Goal: Task Accomplishment & Management: Use online tool/utility

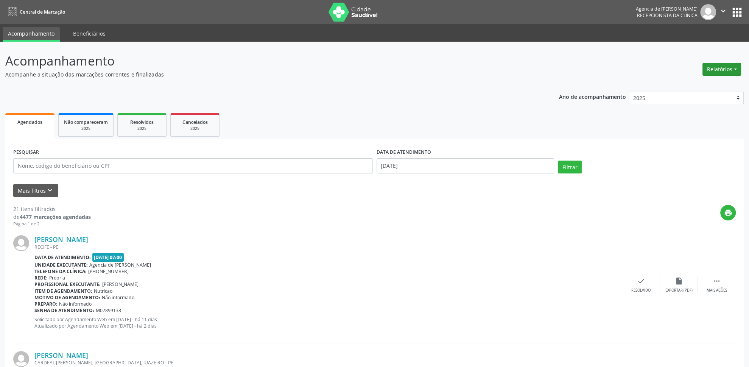
click at [715, 65] on button "Relatórios" at bounding box center [721, 69] width 39 height 13
click at [687, 83] on link "Agendamentos" at bounding box center [700, 86] width 81 height 11
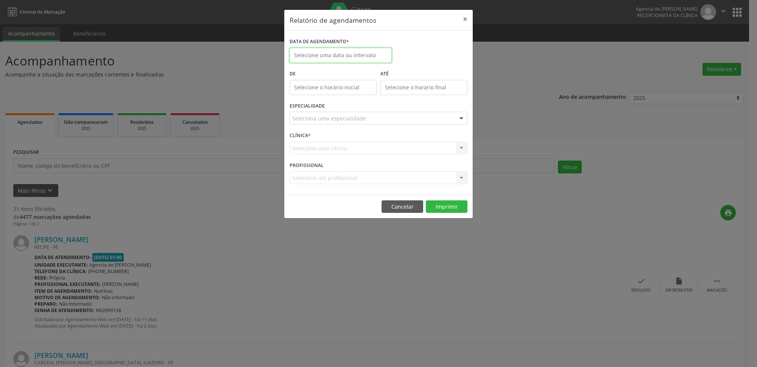
click at [330, 50] on input "text" at bounding box center [341, 55] width 102 height 15
click at [380, 95] on span "5" at bounding box center [381, 94] width 15 height 15
type input "[DATE]"
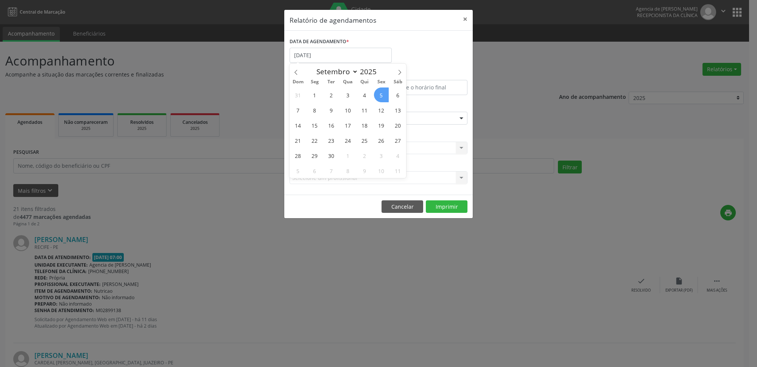
click at [380, 95] on span "5" at bounding box center [381, 94] width 15 height 15
click at [373, 115] on div "Seleciona uma especialidade" at bounding box center [379, 118] width 178 height 13
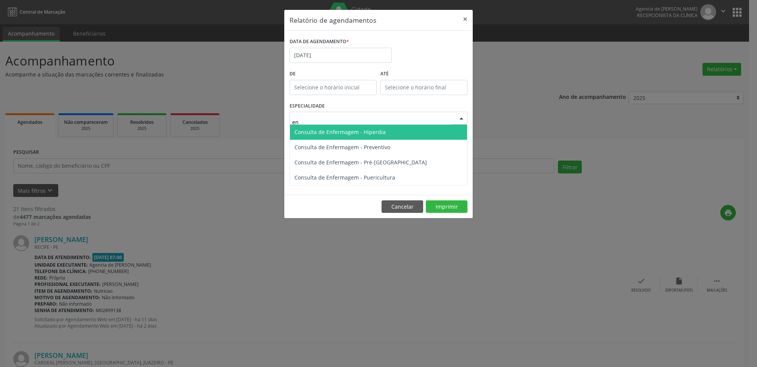
type input "enf"
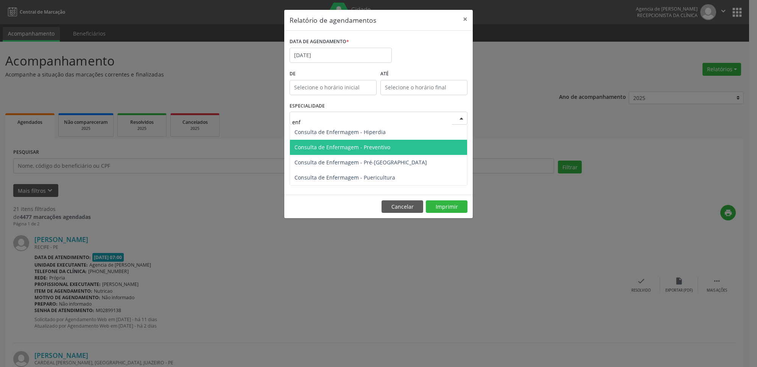
click at [406, 143] on span "Consulta de Enfermagem - Preventivo" at bounding box center [378, 147] width 177 height 15
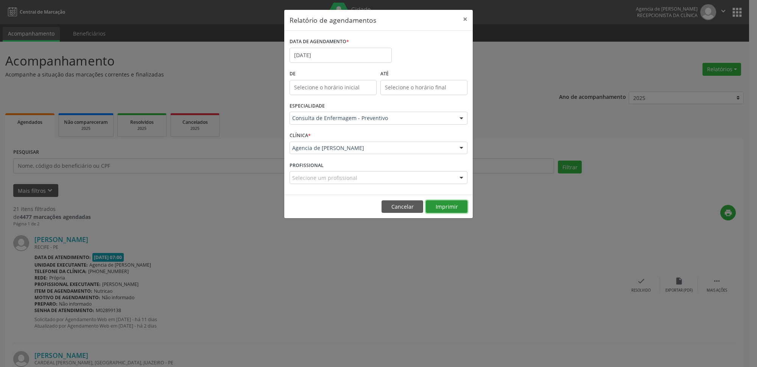
click at [438, 210] on button "Imprimir" at bounding box center [447, 206] width 42 height 13
